Goal: Task Accomplishment & Management: Use online tool/utility

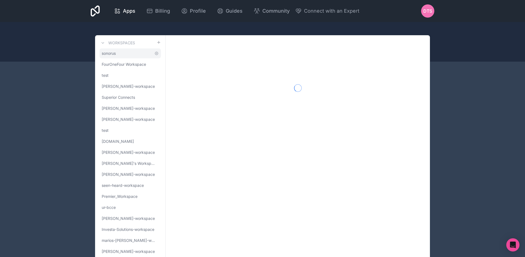
click at [130, 53] on link "sonorus" at bounding box center [129, 53] width 61 height 10
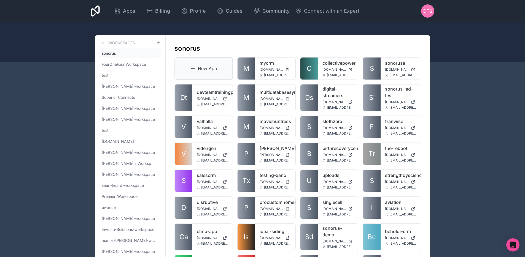
click at [193, 71] on icon at bounding box center [193, 69] width 6 height 6
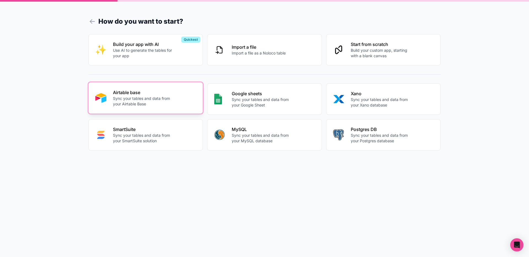
click at [171, 89] on p "Airtable base" at bounding box center [143, 92] width 61 height 7
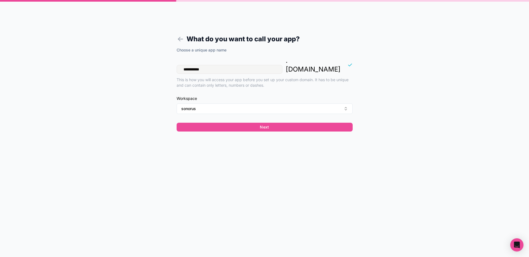
click at [211, 65] on input "**********" at bounding box center [230, 69] width 106 height 9
type input "******"
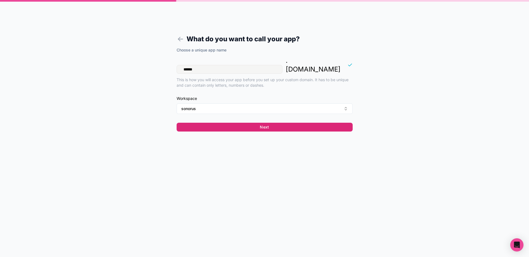
click at [234, 123] on button "Next" at bounding box center [265, 127] width 176 height 9
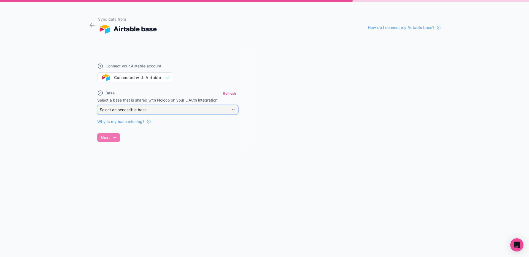
click at [135, 110] on span "Select an accessible base" at bounding box center [123, 109] width 47 height 5
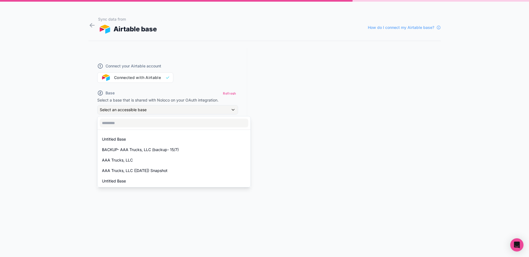
click at [287, 153] on div at bounding box center [264, 128] width 529 height 257
click at [125, 77] on div "Connect your Airtable account Connected with Airtable" at bounding box center [167, 69] width 141 height 26
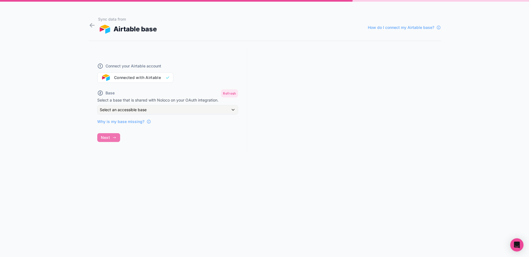
click at [236, 93] on button "Refresh" at bounding box center [229, 94] width 17 height 8
click at [218, 106] on div "Select an accessible base" at bounding box center [168, 110] width 140 height 9
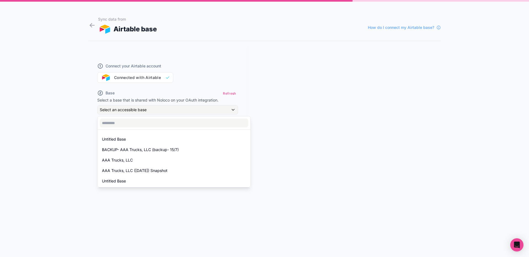
click at [93, 25] on div at bounding box center [264, 128] width 529 height 257
click at [93, 25] on icon at bounding box center [91, 25] width 7 height 8
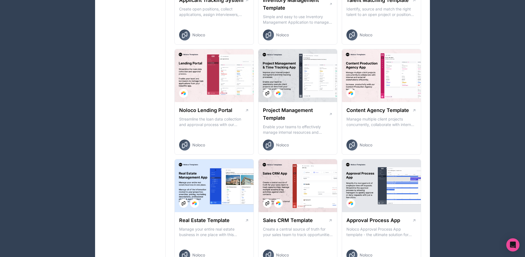
scroll to position [472, 0]
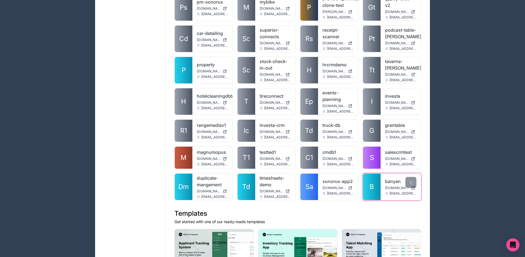
click at [371, 190] on link "B" at bounding box center [372, 187] width 18 height 26
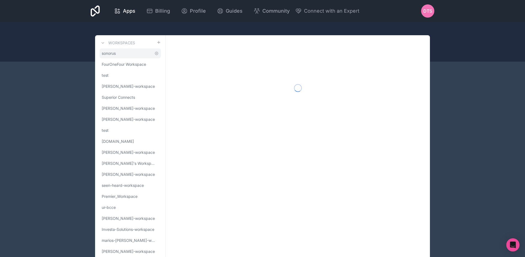
click at [130, 55] on link "sonorus" at bounding box center [129, 53] width 61 height 10
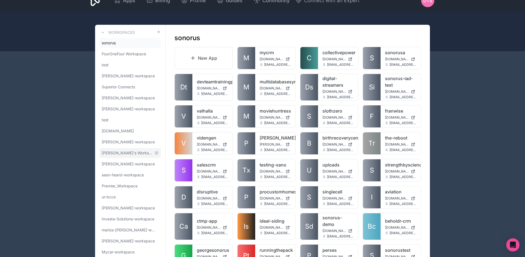
scroll to position [14, 0]
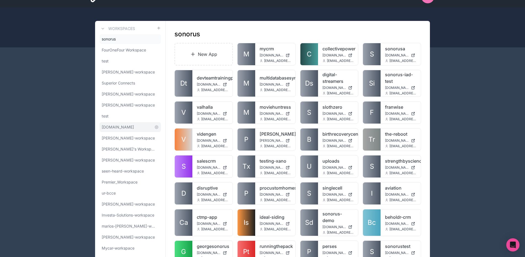
click at [128, 129] on link "[DOMAIN_NAME]" at bounding box center [129, 127] width 61 height 10
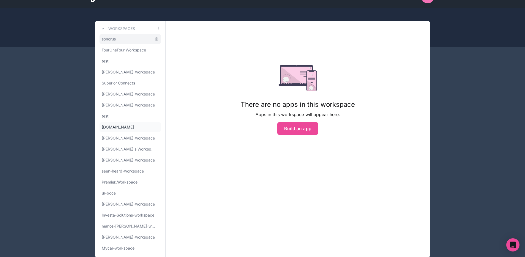
click at [126, 36] on link "sonorus" at bounding box center [129, 39] width 61 height 10
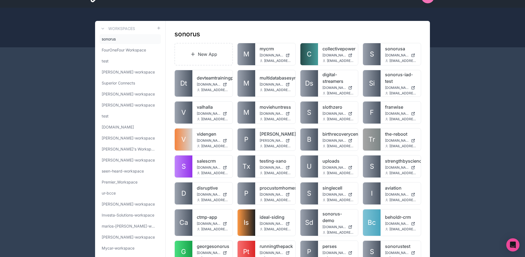
click at [195, 30] on h1 "sonorus" at bounding box center [187, 34] width 26 height 9
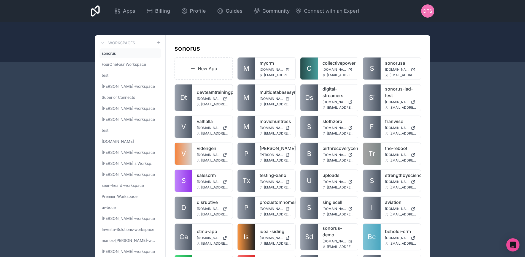
click at [98, 10] on icon at bounding box center [95, 11] width 9 height 11
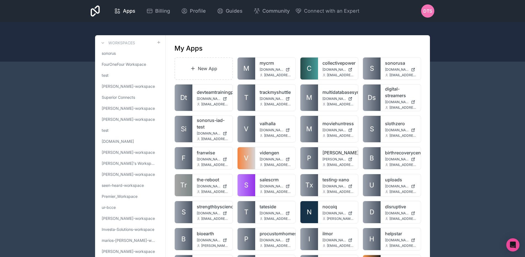
scroll to position [985, 0]
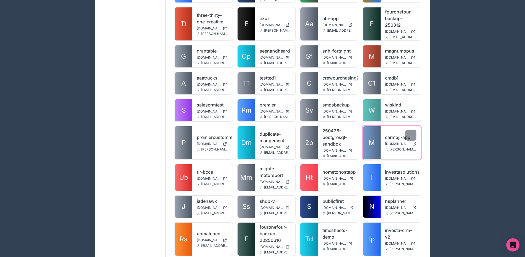
click at [369, 139] on span "M" at bounding box center [372, 143] width 6 height 9
